Goal: Check status: Check status

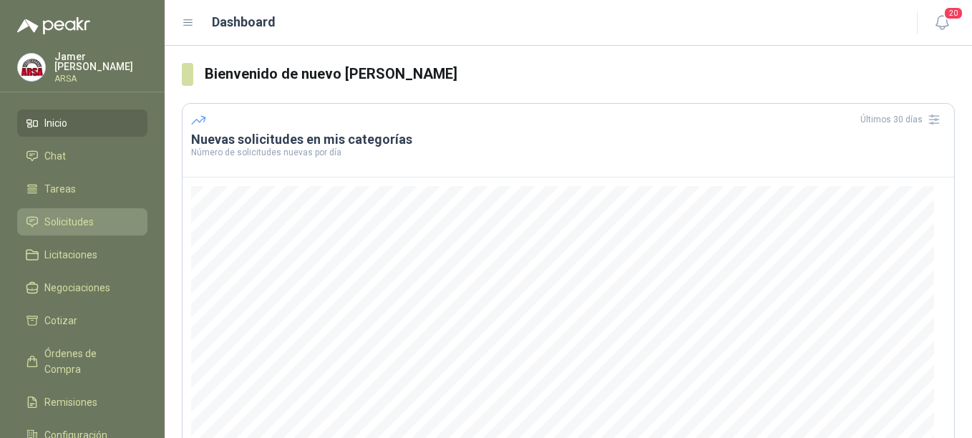
click at [77, 217] on span "Solicitudes" at bounding box center [68, 222] width 49 height 16
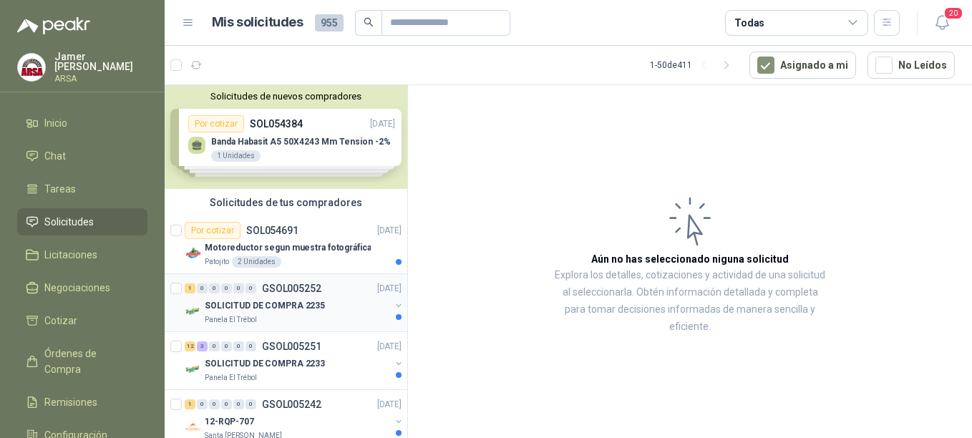
click at [296, 306] on p "SOLICITUD DE COMPRA 2235" at bounding box center [265, 306] width 120 height 14
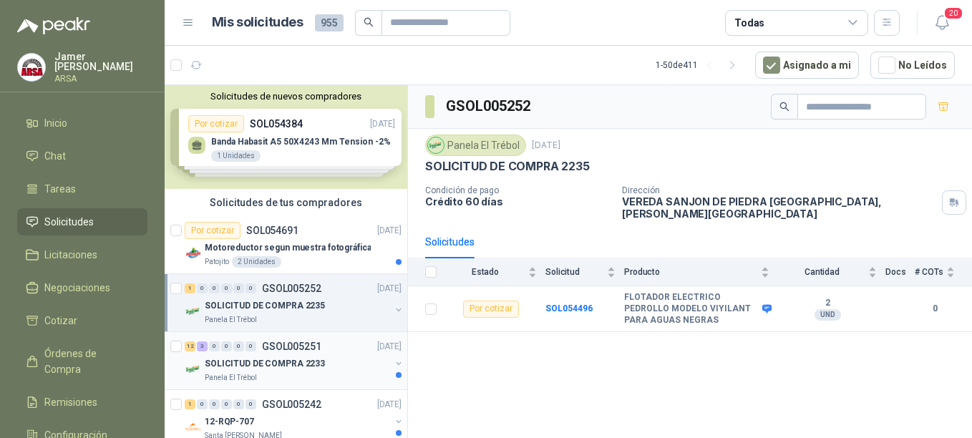
click at [260, 368] on p "SOLICITUD DE COMPRA 2233" at bounding box center [265, 364] width 120 height 14
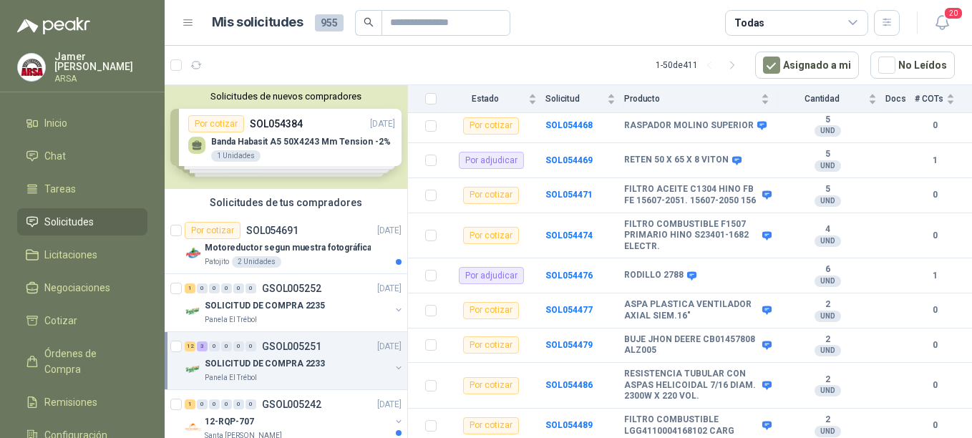
scroll to position [399, 0]
click at [273, 312] on p "SOLICITUD DE COMPRA 2235" at bounding box center [265, 306] width 120 height 14
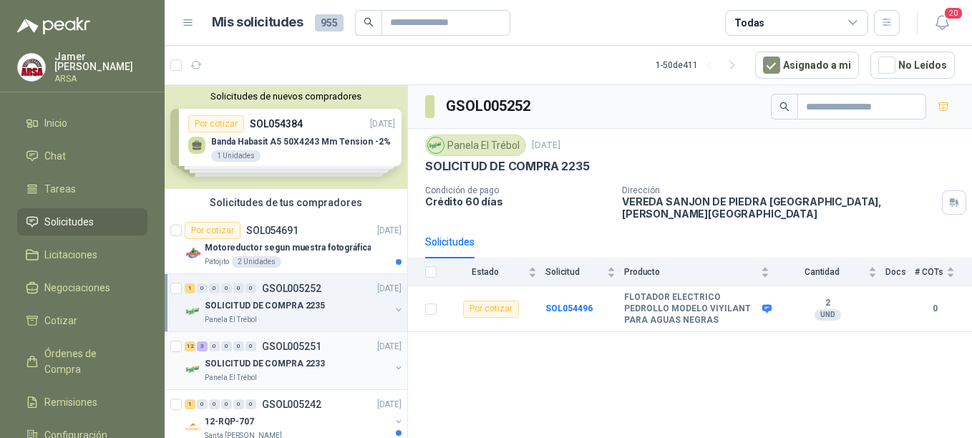
click at [284, 362] on p "SOLICITUD DE COMPRA 2233" at bounding box center [265, 364] width 120 height 14
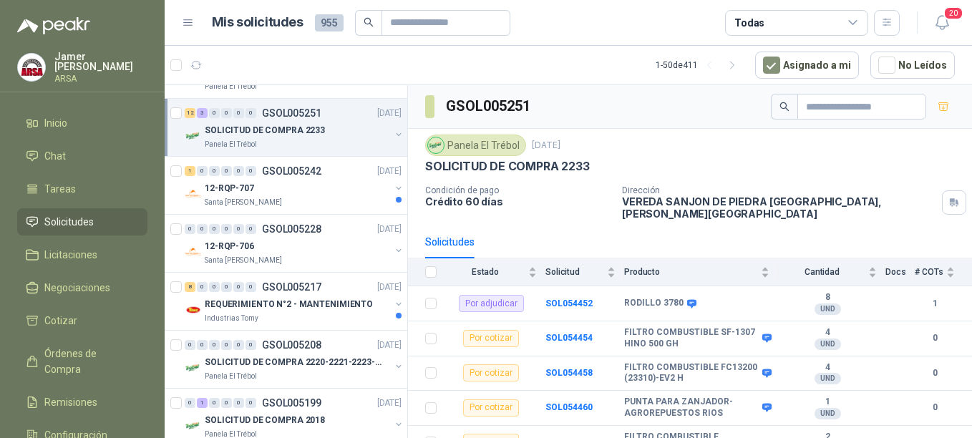
scroll to position [245, 0]
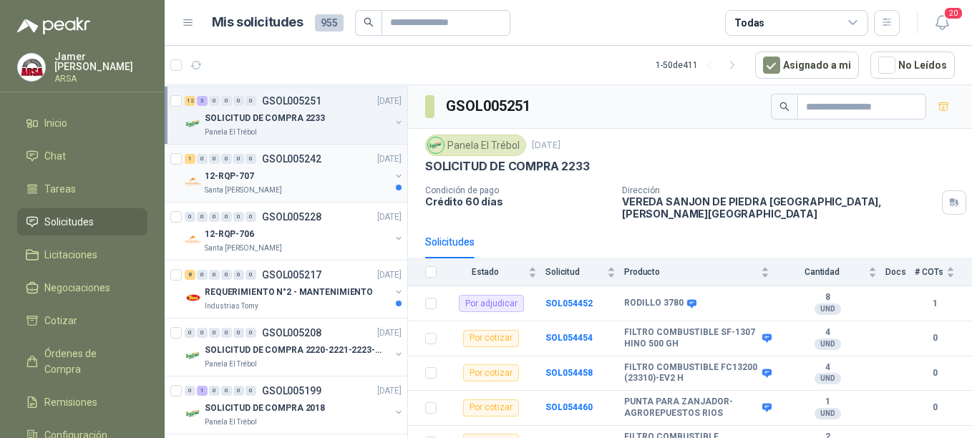
click at [302, 175] on div "12-RQP-707" at bounding box center [297, 175] width 185 height 17
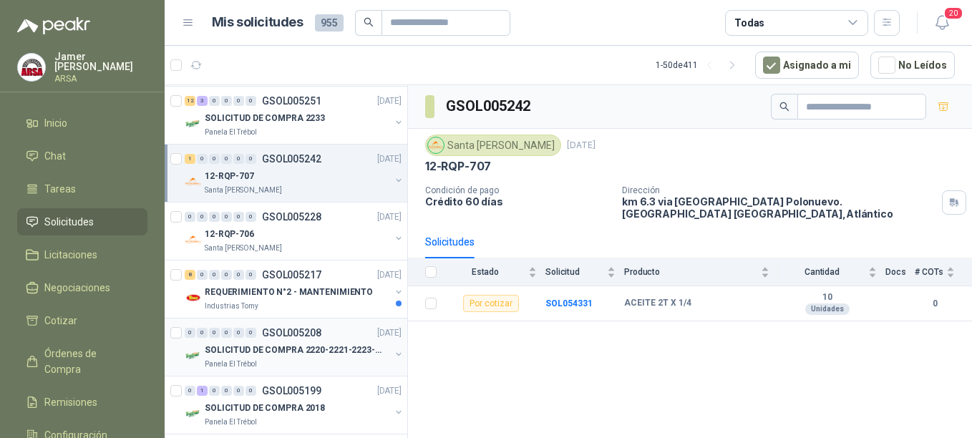
click at [293, 336] on p "GSOL005208" at bounding box center [291, 333] width 59 height 10
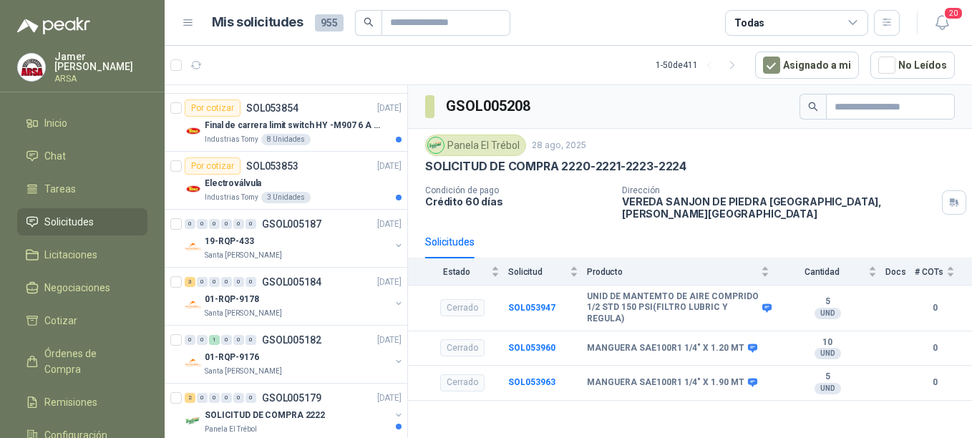
scroll to position [592, 0]
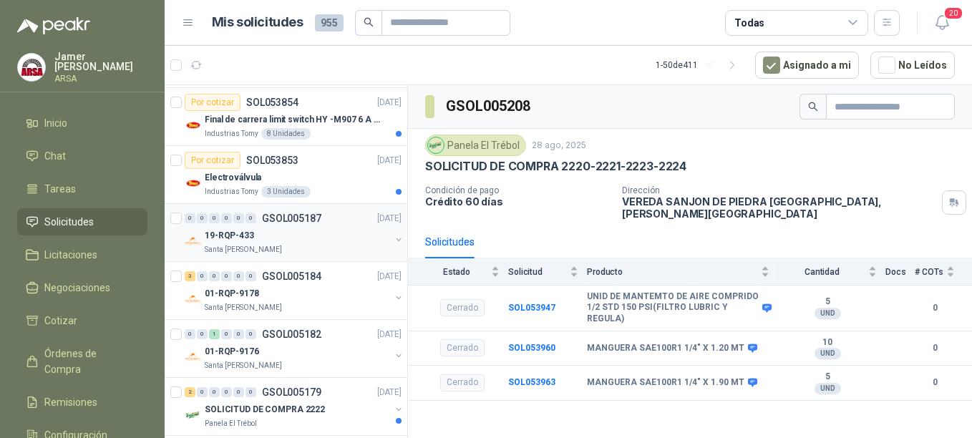
click at [274, 240] on div "19-RQP-433" at bounding box center [297, 235] width 185 height 17
